Goal: Complete application form

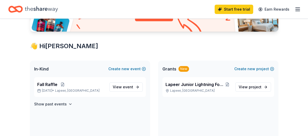
scroll to position [73, 0]
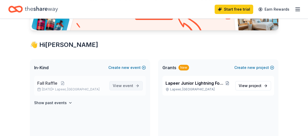
click at [120, 89] on link "View event" at bounding box center [125, 85] width 33 height 9
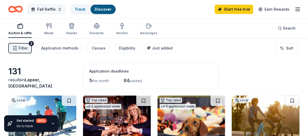
click at [54, 7] on button "Fall Raffle" at bounding box center [46, 9] width 39 height 10
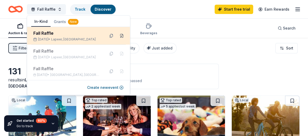
click at [122, 36] on button at bounding box center [122, 36] width 8 height 8
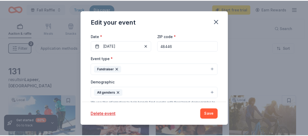
scroll to position [78, 0]
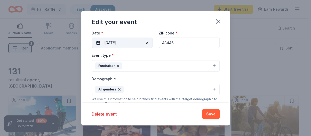
click at [144, 43] on span "button" at bounding box center [147, 43] width 6 height 6
click at [124, 43] on button "Pick a date" at bounding box center [122, 42] width 61 height 10
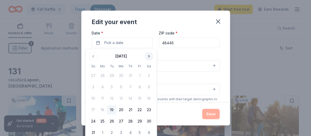
click at [147, 57] on button "Go to next month" at bounding box center [148, 55] width 7 height 7
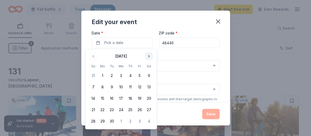
click at [147, 57] on button "Go to next month" at bounding box center [148, 55] width 7 height 7
click at [120, 99] on button "15" at bounding box center [120, 98] width 9 height 9
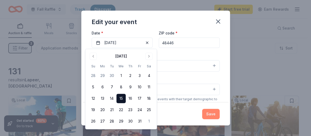
click at [209, 111] on button "Save" at bounding box center [211, 113] width 18 height 10
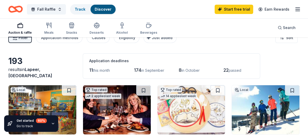
scroll to position [0, 0]
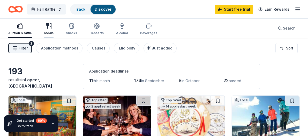
click at [48, 29] on div "Meals" at bounding box center [48, 29] width 9 height 12
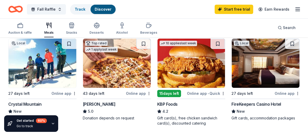
scroll to position [55, 0]
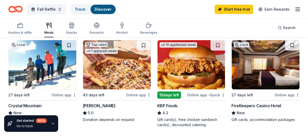
click at [278, 70] on img at bounding box center [265, 64] width 68 height 49
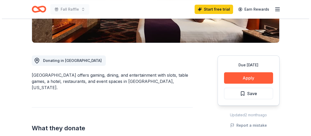
scroll to position [116, 0]
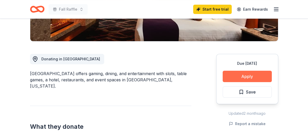
click at [246, 72] on button "Apply" at bounding box center [246, 76] width 49 height 11
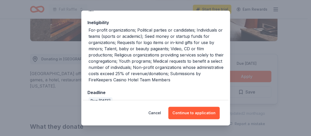
scroll to position [83, 0]
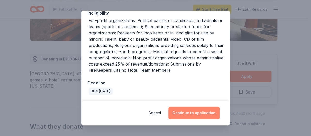
click at [200, 111] on button "Continue to application" at bounding box center [193, 112] width 51 height 12
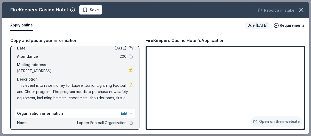
scroll to position [15, 0]
